Goal: Information Seeking & Learning: Understand process/instructions

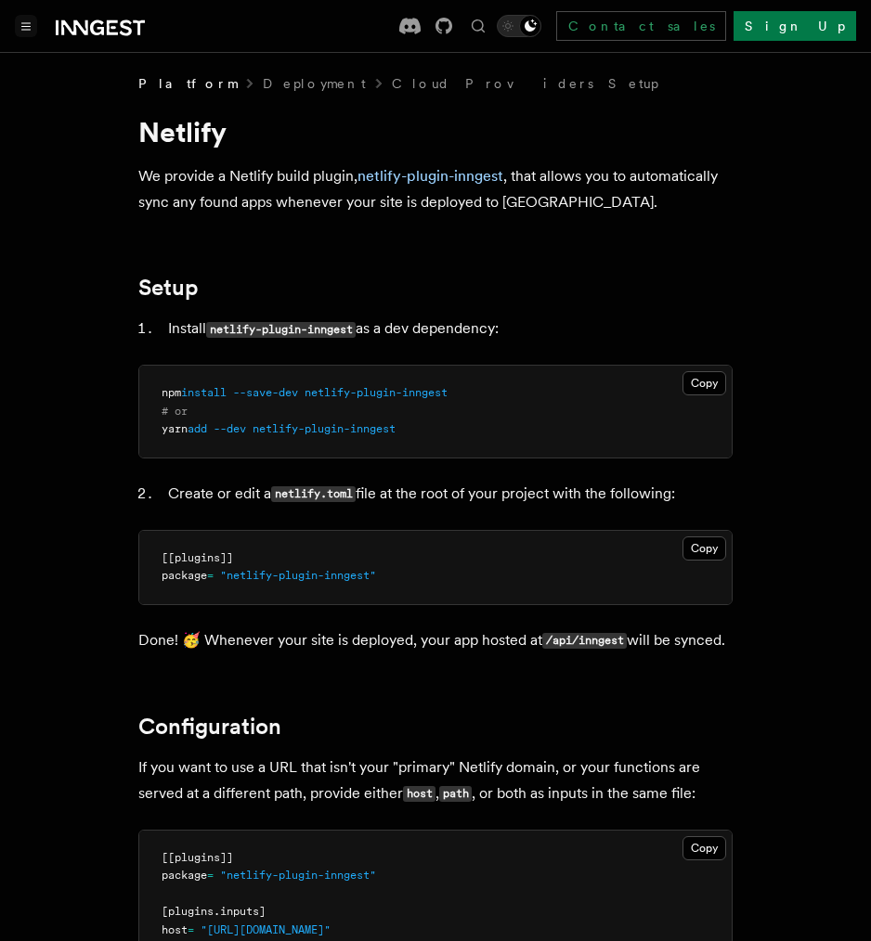
click at [27, 31] on button "Toggle navigation" at bounding box center [26, 26] width 22 height 22
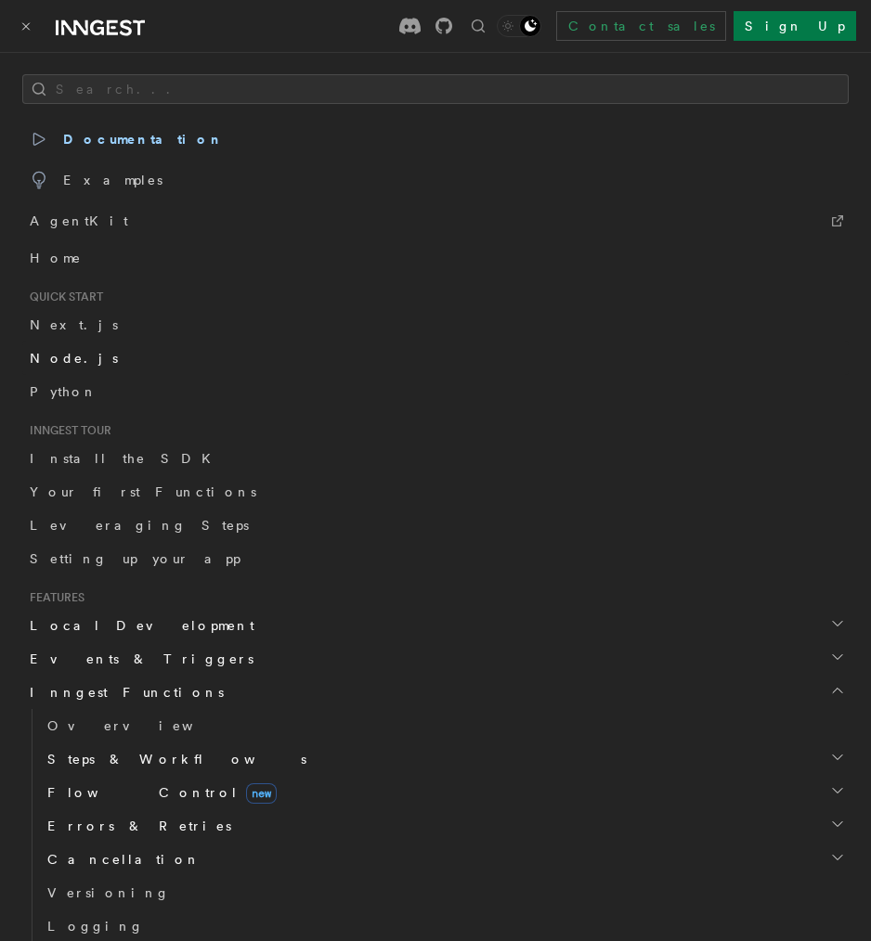
click at [55, 367] on span "Node.js" at bounding box center [74, 358] width 88 height 19
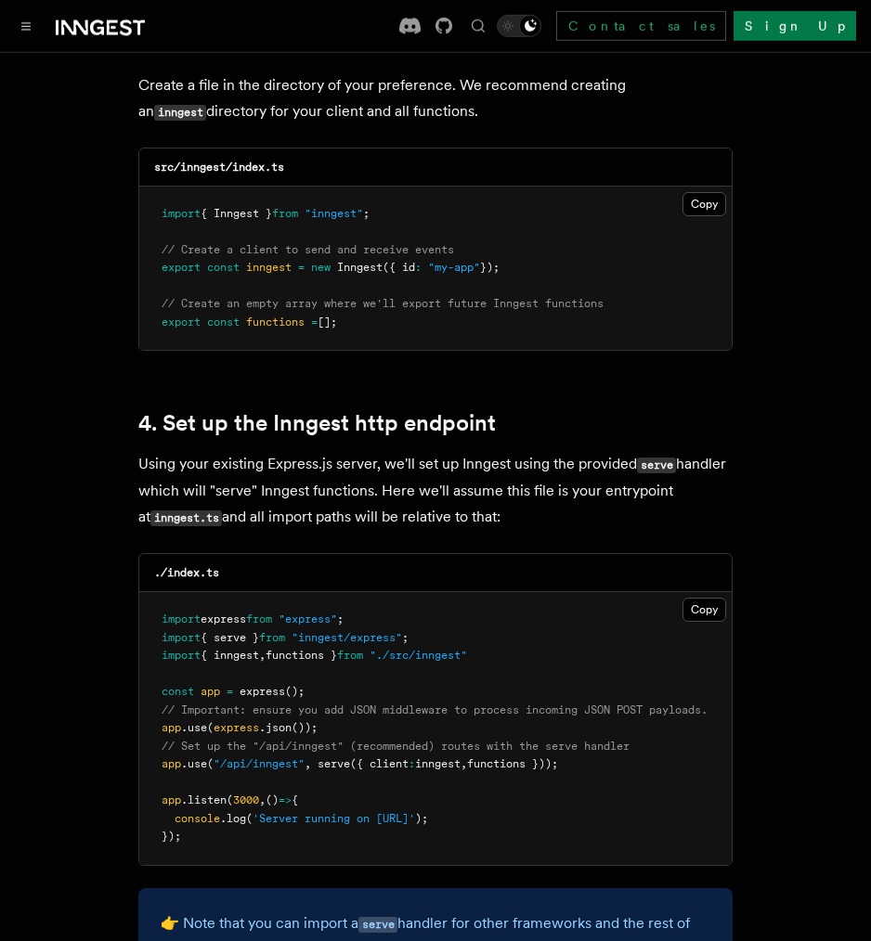
scroll to position [2506, 0]
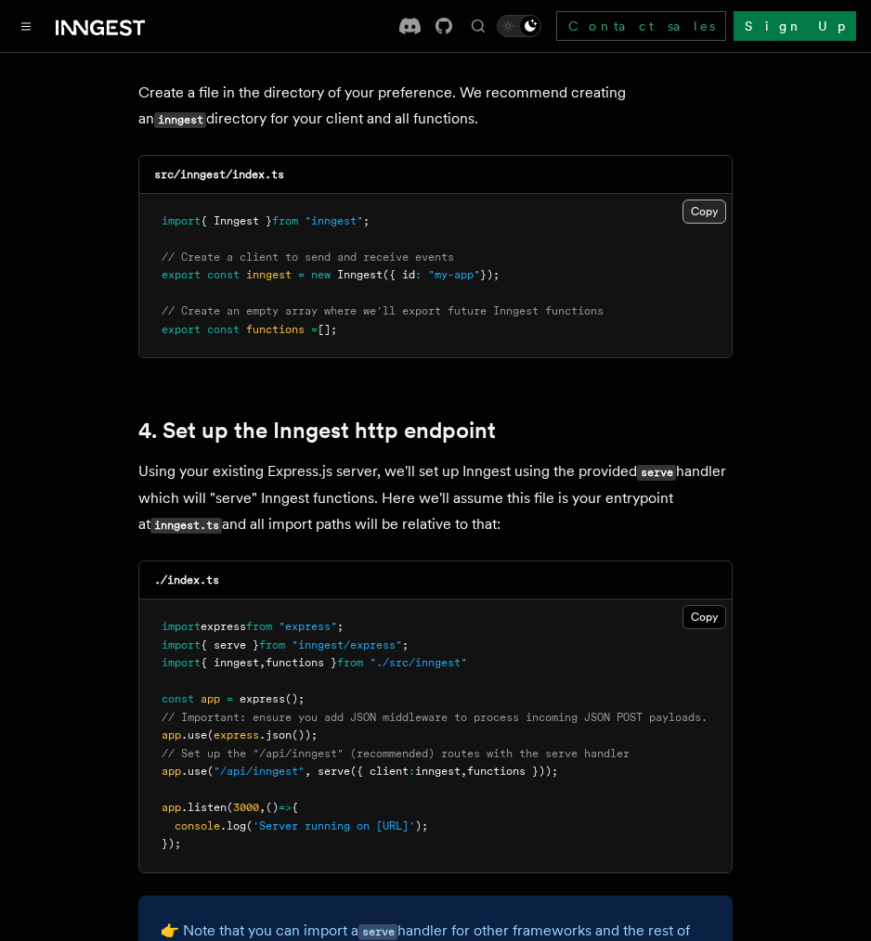
click at [706, 200] on button "Copy Copied" at bounding box center [704, 212] width 44 height 24
click at [537, 28] on icon "Toggle dark mode" at bounding box center [530, 25] width 12 height 12
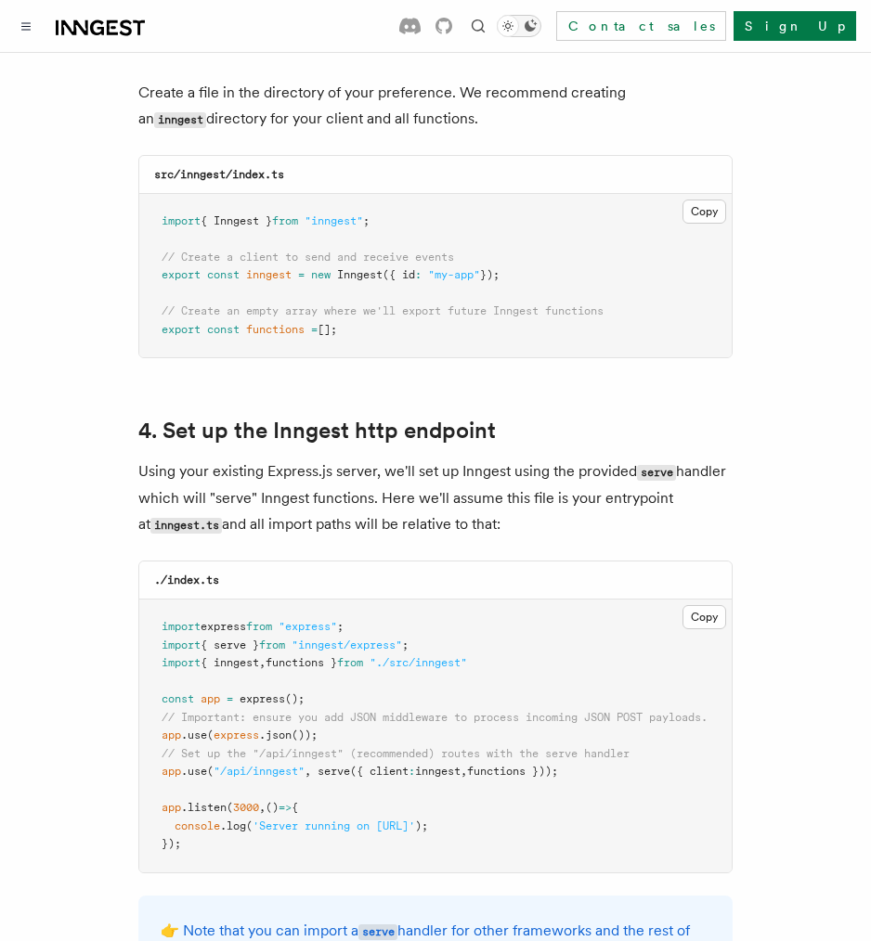
click at [537, 28] on icon "Toggle dark mode" at bounding box center [530, 25] width 12 height 12
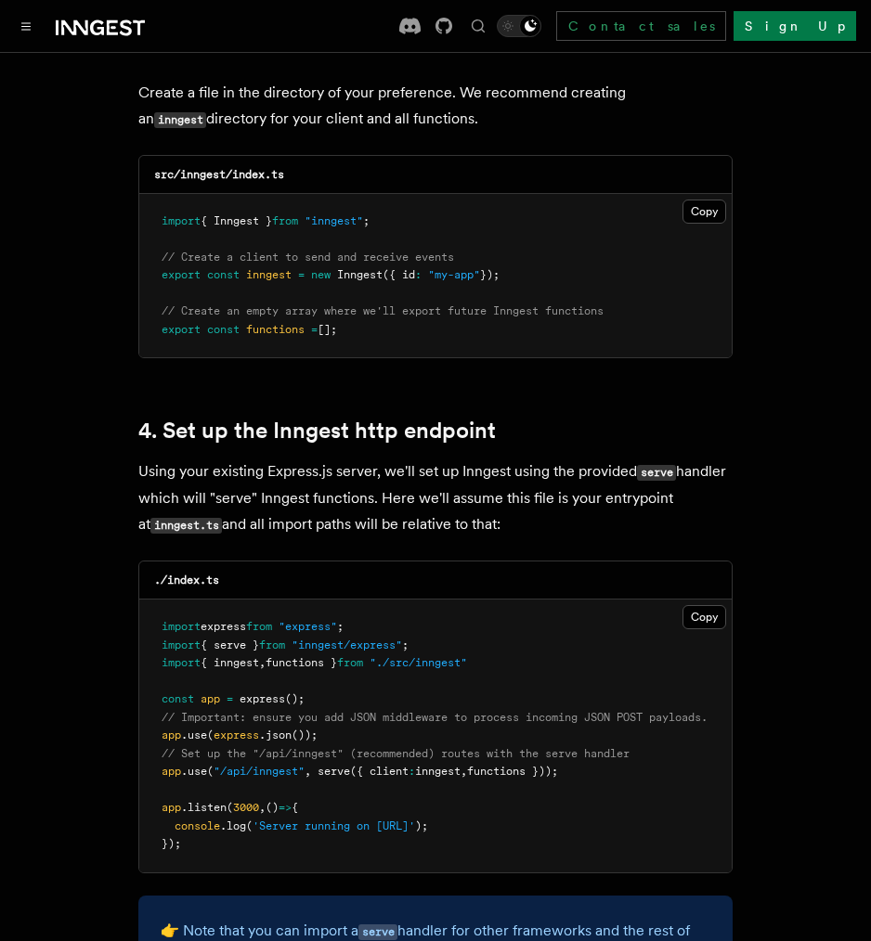
click at [43, 24] on div at bounding box center [80, 26] width 130 height 26
click at [33, 26] on button "Toggle navigation" at bounding box center [26, 26] width 22 height 22
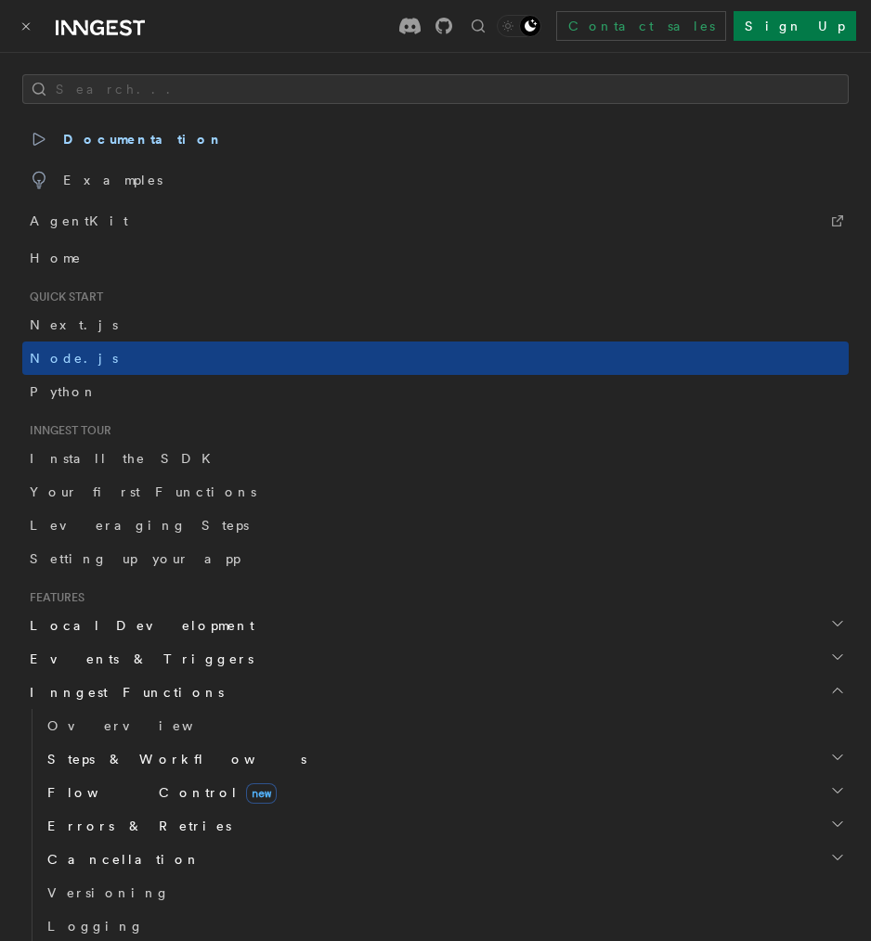
click at [258, 4] on div "Documentation Examples AgentKit Contact sales Sign Up" at bounding box center [435, 26] width 871 height 52
click at [11, 24] on div "Documentation Examples AgentKit Contact sales Sign Up" at bounding box center [435, 26] width 871 height 52
click at [12, 23] on div "Documentation Examples AgentKit Contact sales Sign Up" at bounding box center [435, 26] width 871 height 52
click at [26, 23] on icon "Toggle navigation" at bounding box center [25, 26] width 9 height 8
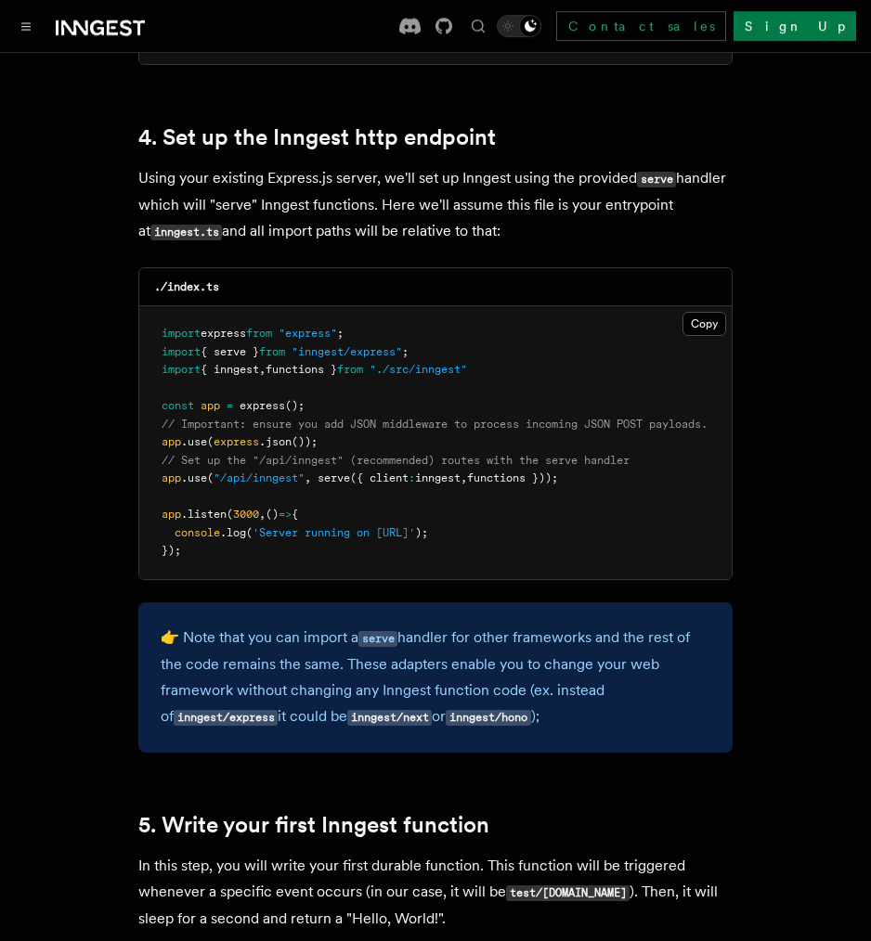
scroll to position [2807, 0]
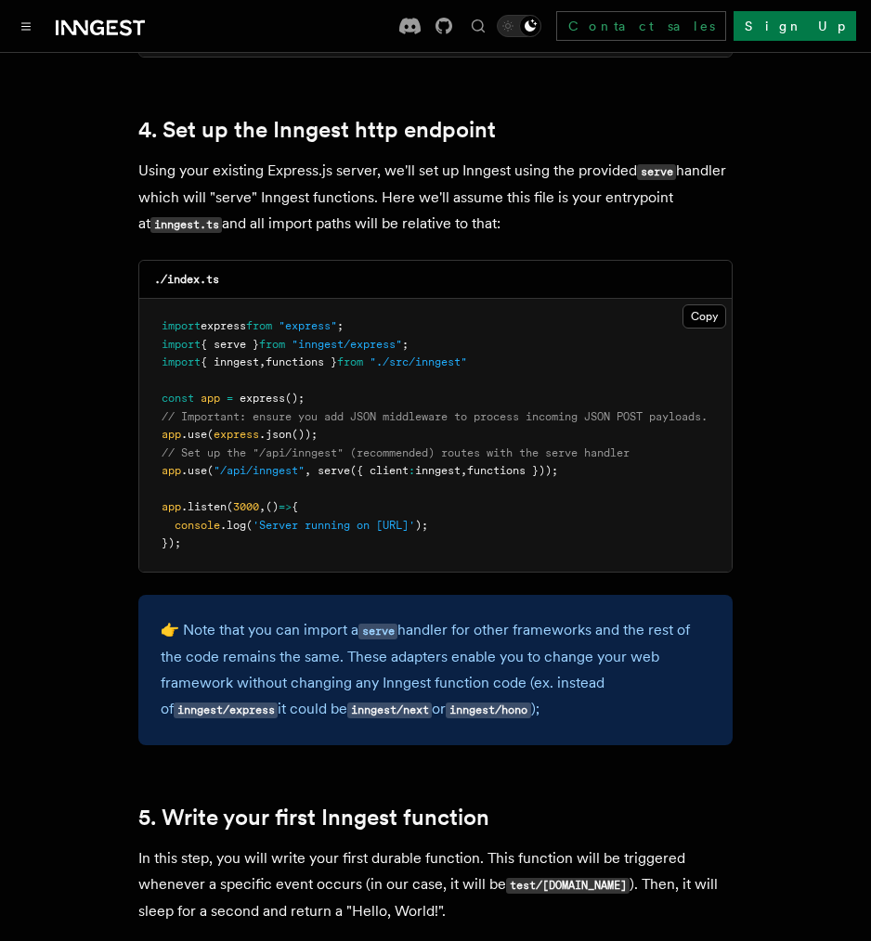
drag, startPoint x: 604, startPoint y: 448, endPoint x: 147, endPoint y: 403, distance: 459.9
click at [147, 403] on pre "import express from "express" ; import { serve } from "inngest/express" ; impor…" at bounding box center [435, 435] width 592 height 273
copy code "// Important: ensure you add JSON middleware to process incoming JSON POST payl…"
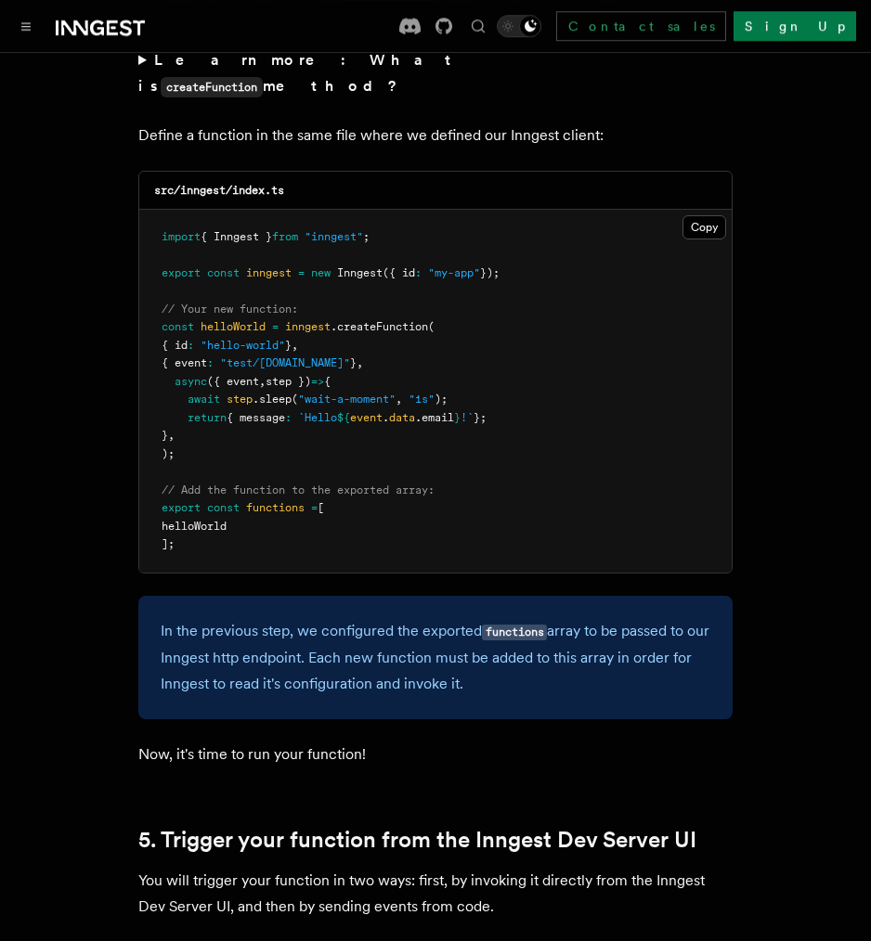
scroll to position [3759, 0]
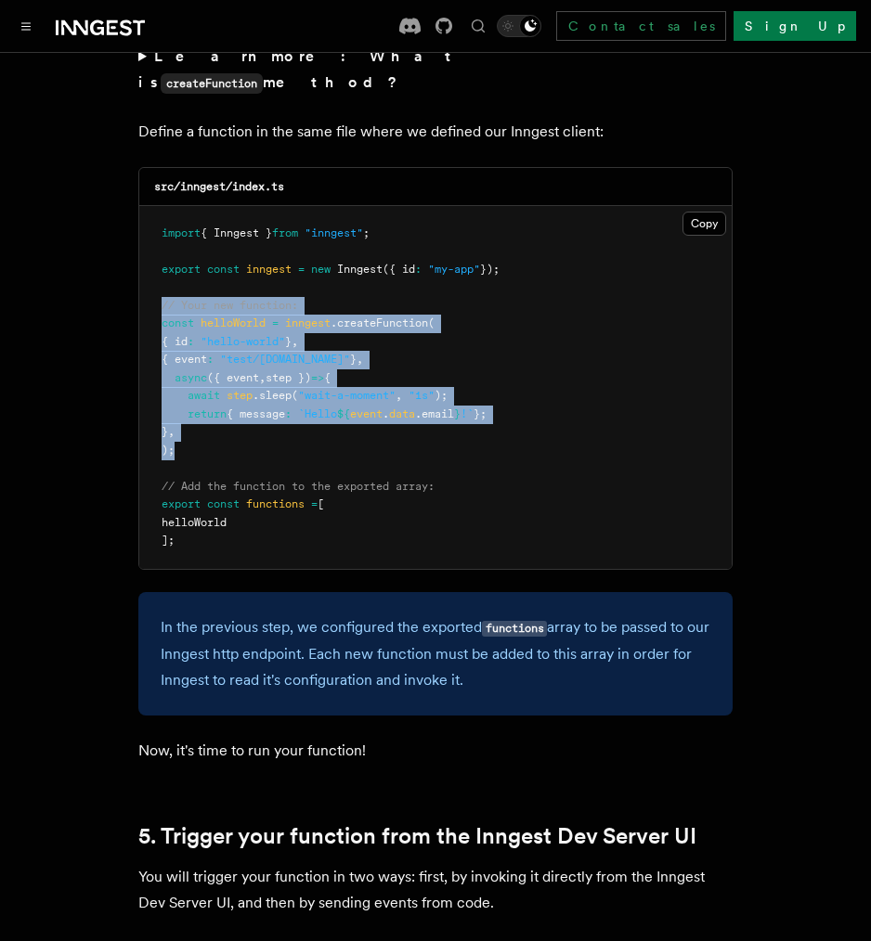
drag, startPoint x: 213, startPoint y: 415, endPoint x: 162, endPoint y: 266, distance: 157.0
click at [162, 266] on pre "import { Inngest } from "inngest" ; export const inngest = new Inngest ({ id : …" at bounding box center [435, 387] width 592 height 363
copy code "// Your new function: const helloWorld = inngest .createFunction ( { id : "hell…"
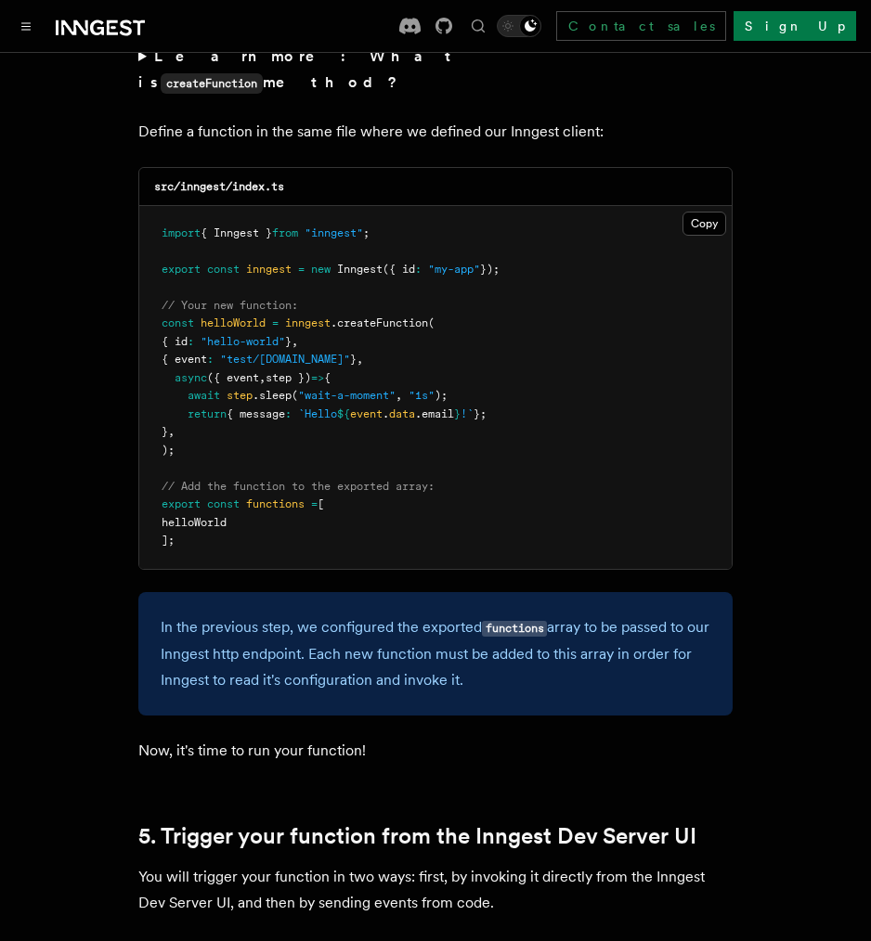
click at [557, 273] on pre "import { Inngest } from "inngest" ; export const inngest = new Inngest ({ id : …" at bounding box center [435, 387] width 592 height 363
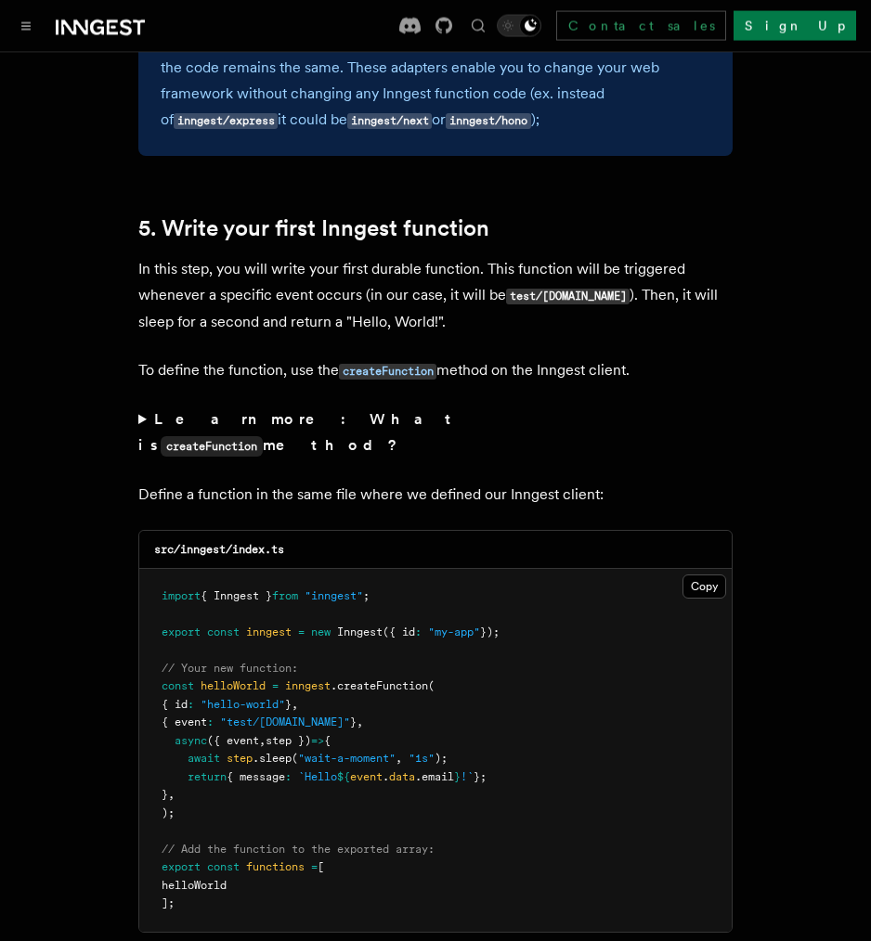
scroll to position [3358, 0]
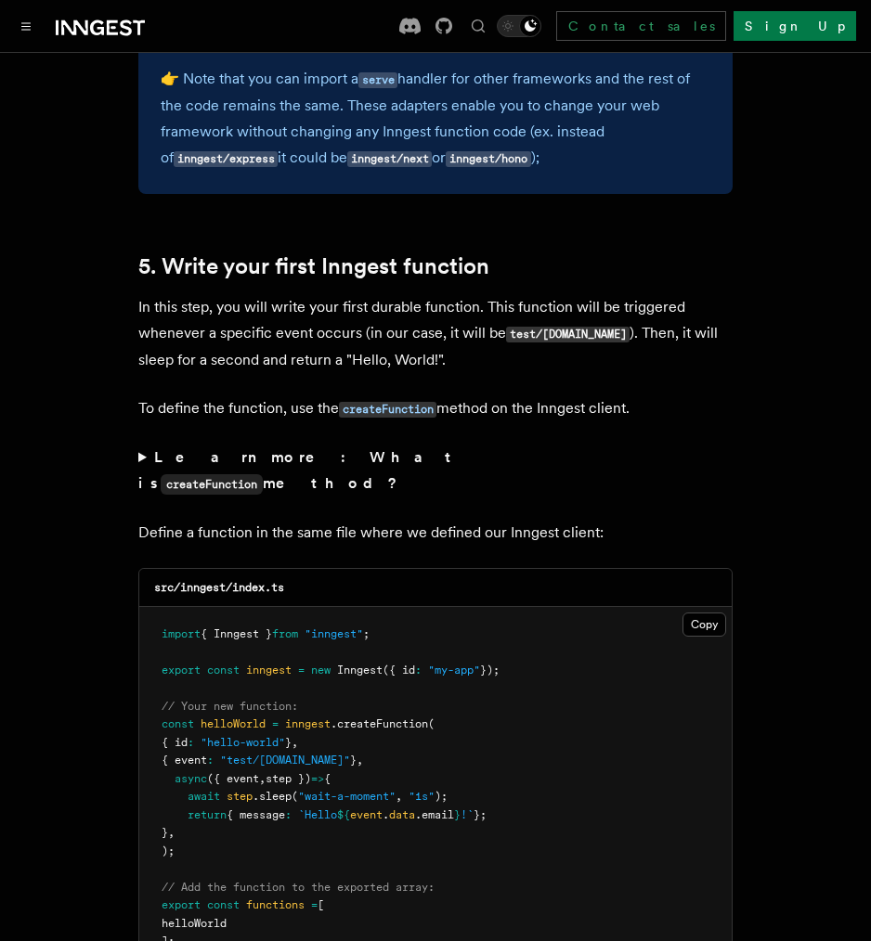
click at [172, 448] on strong "Learn more: What is createFunction method?" at bounding box center [298, 470] width 320 height 44
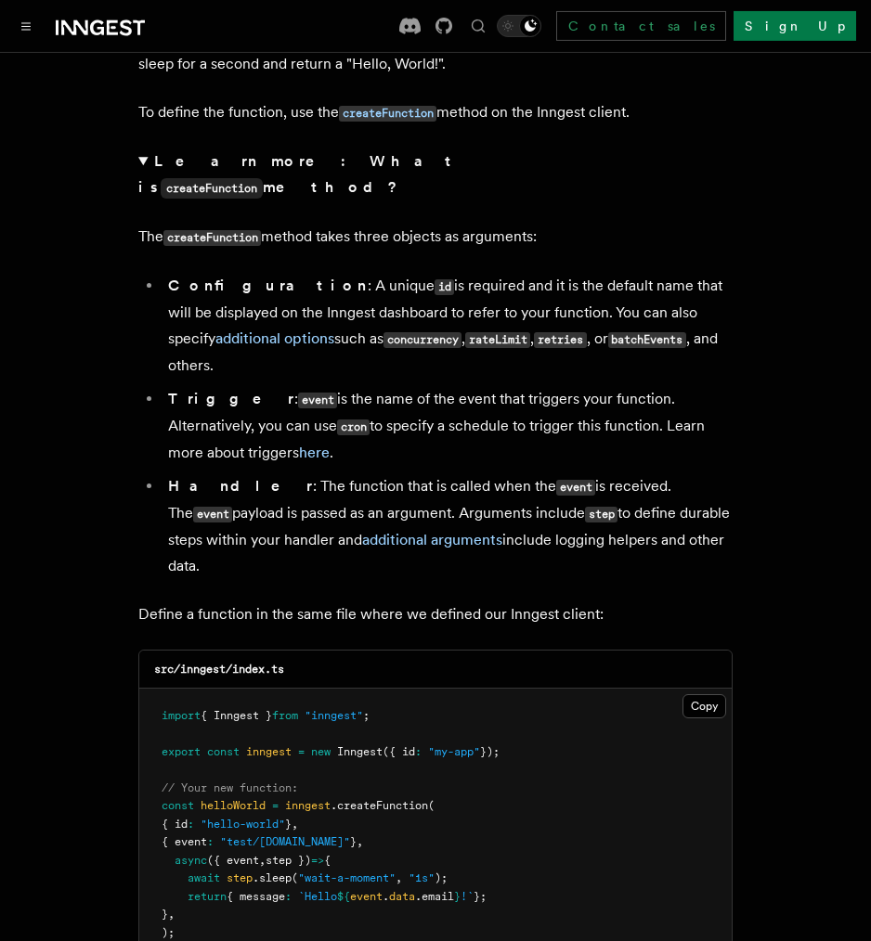
scroll to position [3659, 0]
